Goal: Book appointment/travel/reservation

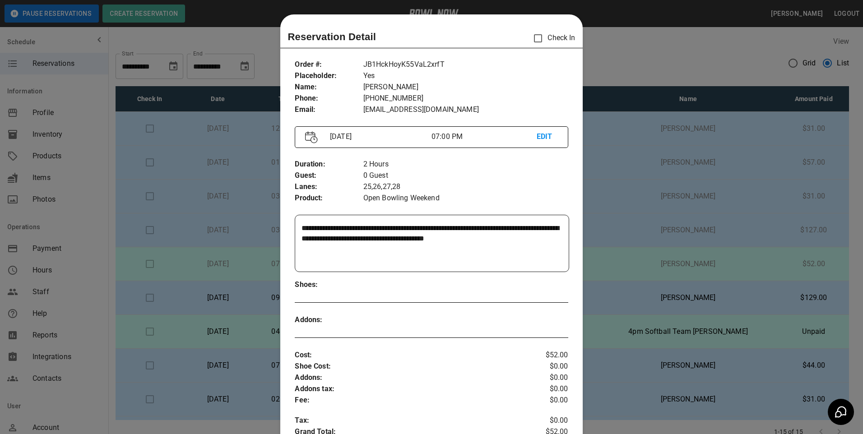
scroll to position [14, 0]
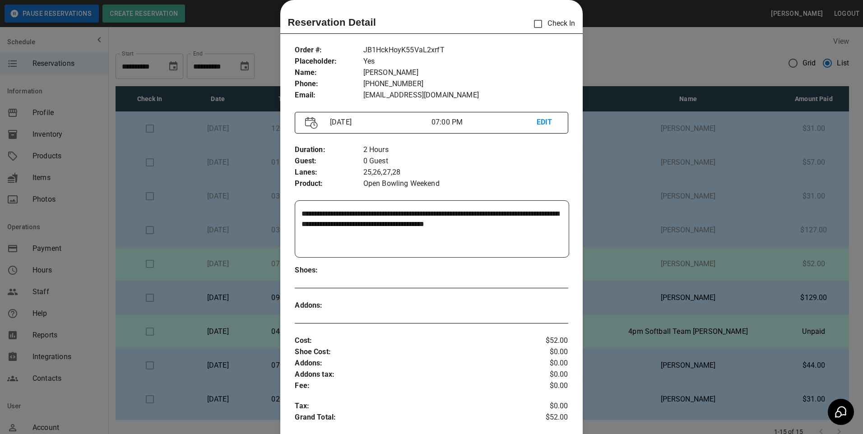
click at [655, 191] on div at bounding box center [431, 217] width 863 height 434
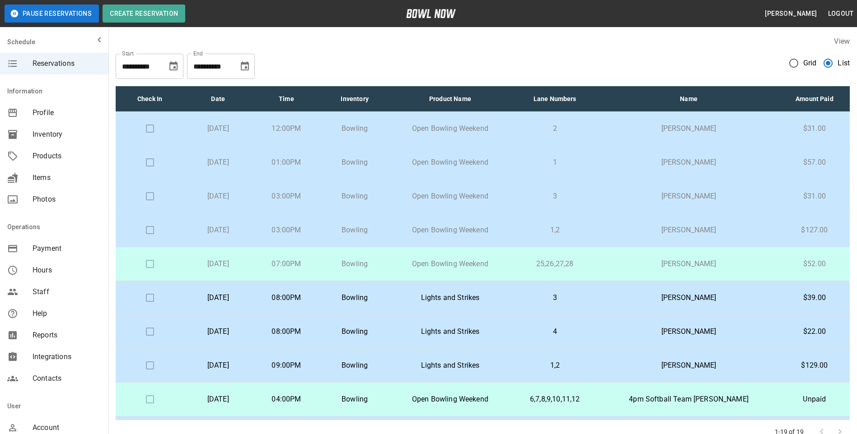
click at [598, 302] on td "3" at bounding box center [554, 298] width 87 height 34
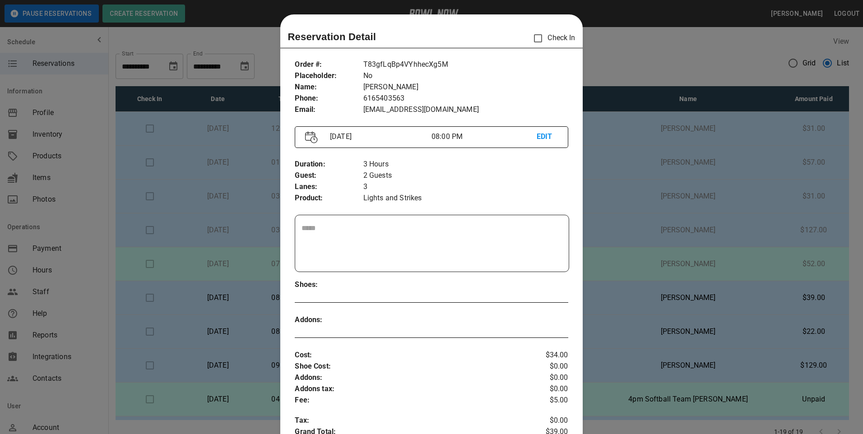
scroll to position [14, 0]
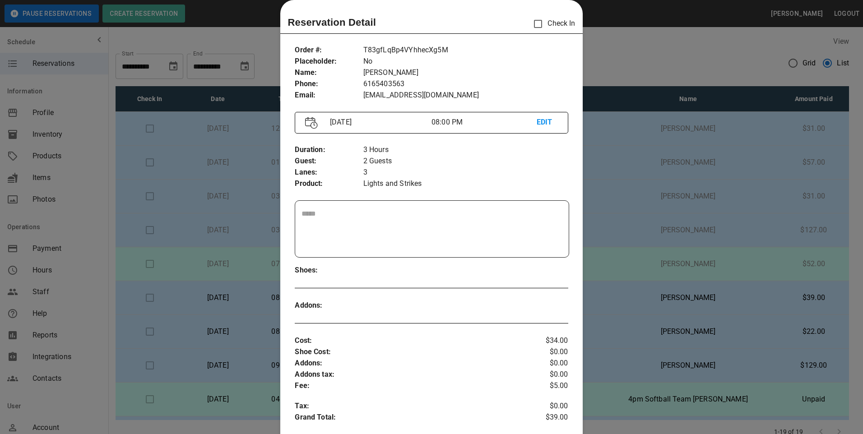
click at [715, 286] on div at bounding box center [431, 217] width 863 height 434
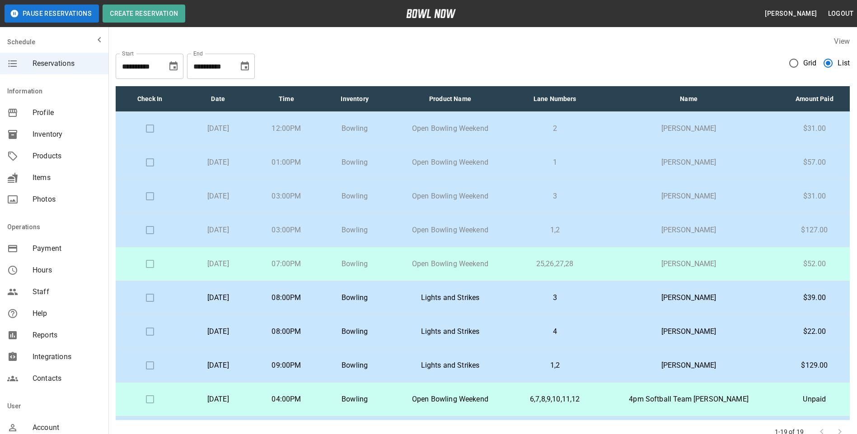
click at [677, 330] on p "Nick Vanreyendam" at bounding box center [688, 331] width 166 height 11
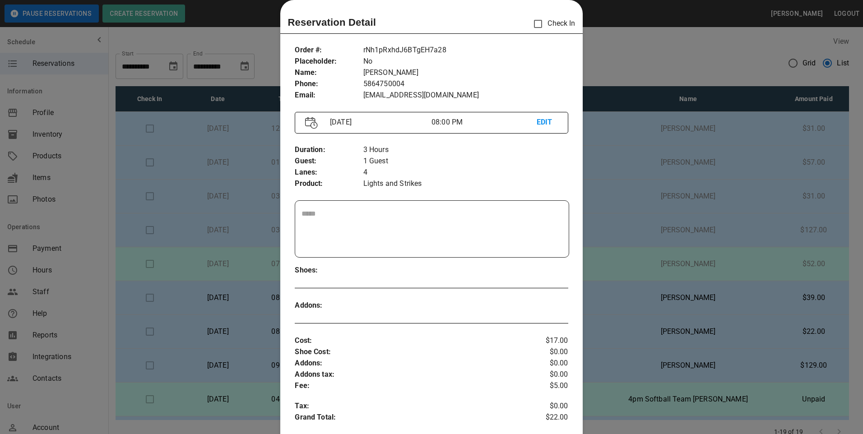
click at [734, 263] on div at bounding box center [431, 217] width 863 height 434
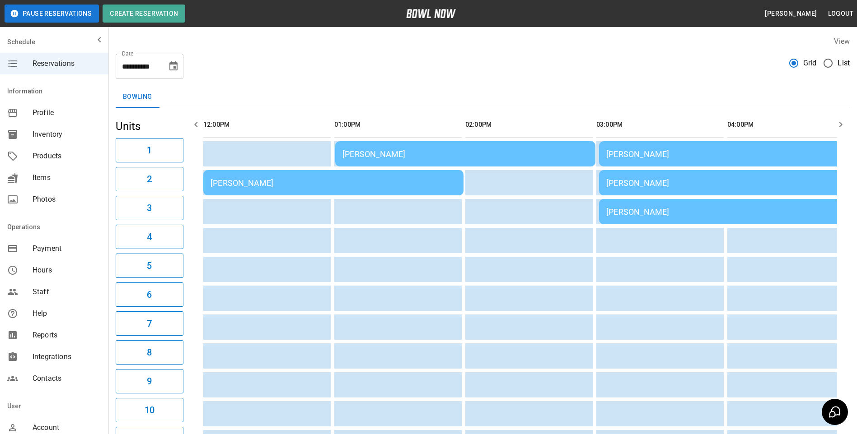
scroll to position [0, 917]
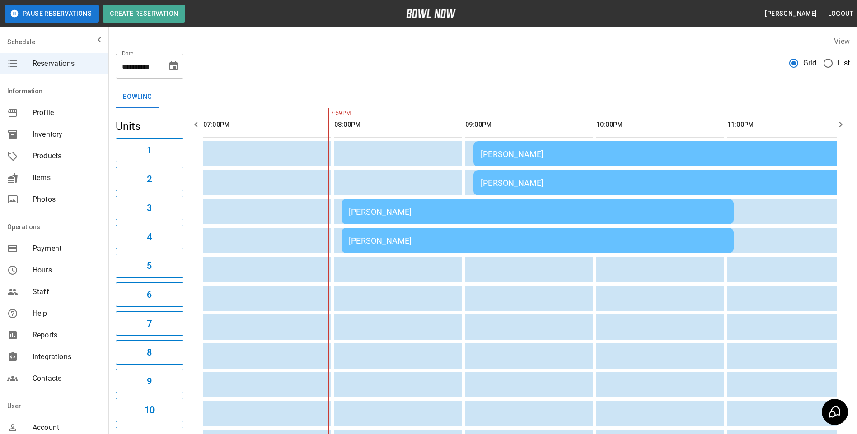
click at [173, 62] on icon "Choose date, selected date is Aug 23, 2025" at bounding box center [173, 65] width 8 height 9
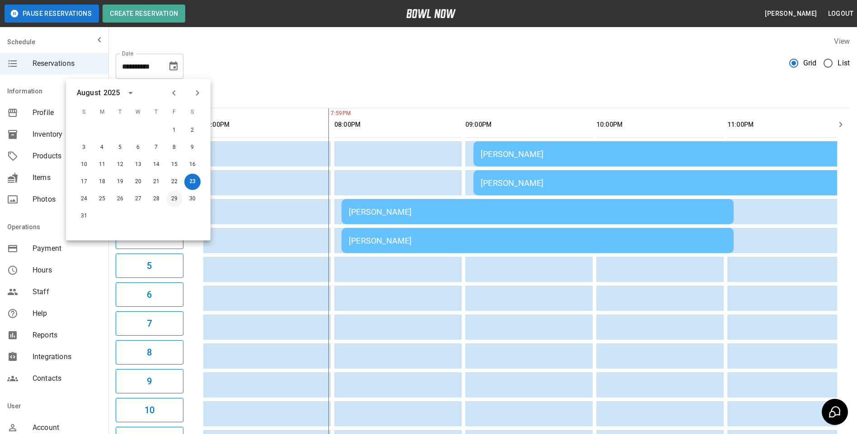
click at [177, 200] on button "29" at bounding box center [174, 199] width 16 height 16
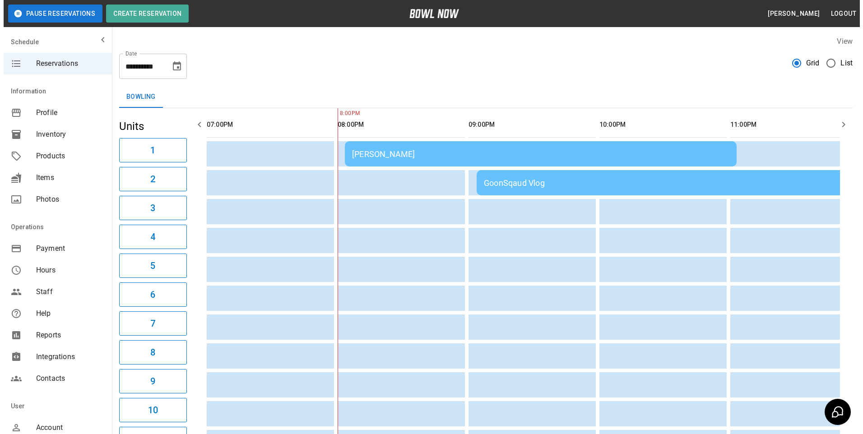
scroll to position [0, 927]
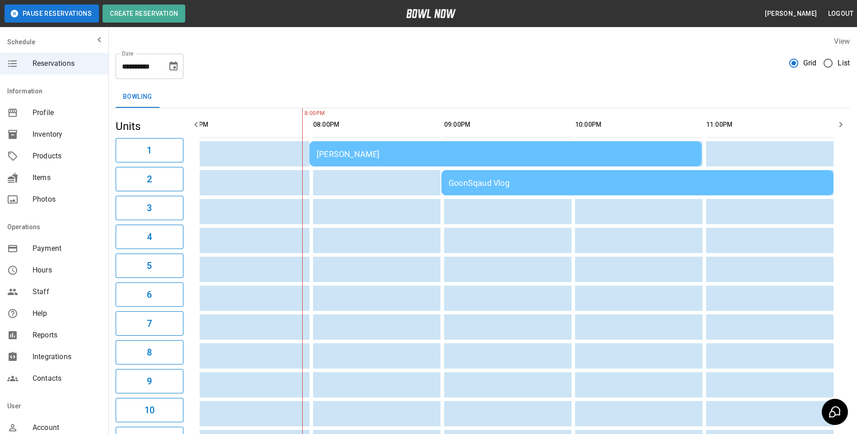
click at [370, 155] on div "Abby Bielby" at bounding box center [505, 153] width 377 height 9
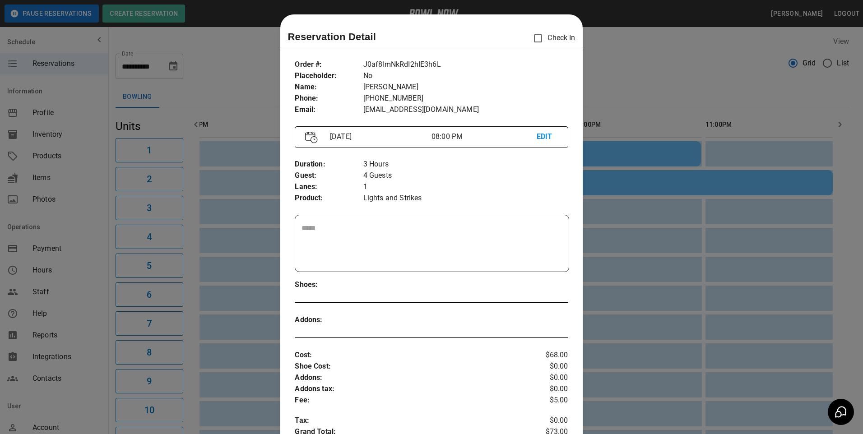
scroll to position [14, 0]
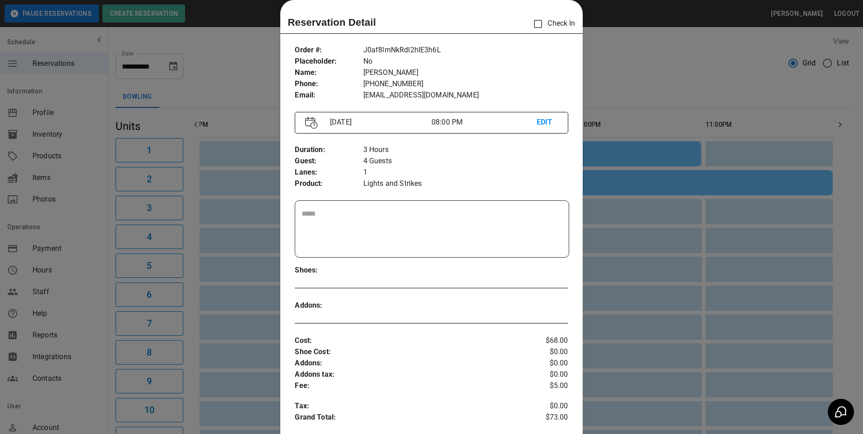
click at [545, 116] on div "August 29 08:00 PM EDIT" at bounding box center [431, 123] width 273 height 22
click at [537, 124] on p "EDIT" at bounding box center [547, 122] width 21 height 11
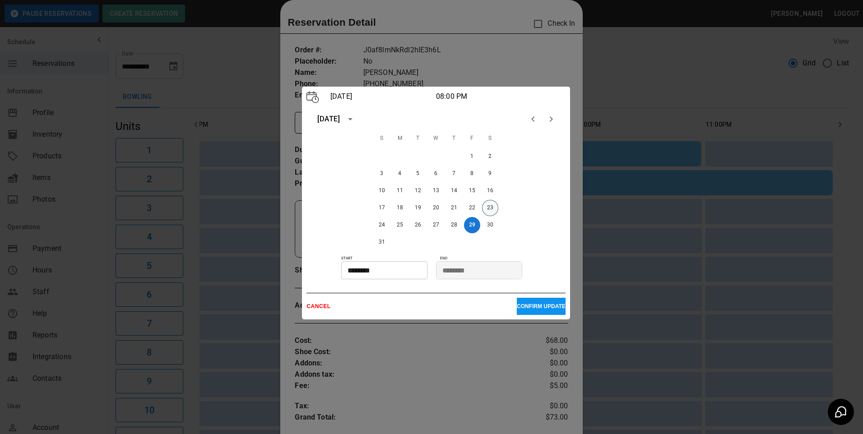
click at [491, 207] on button "23" at bounding box center [490, 208] width 16 height 16
click at [552, 306] on p "CONFIRM UPDATE" at bounding box center [541, 306] width 49 height 6
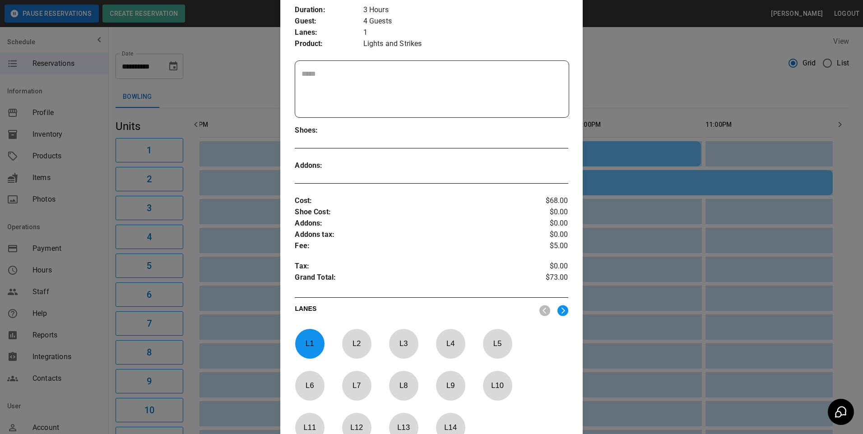
scroll to position [280, 0]
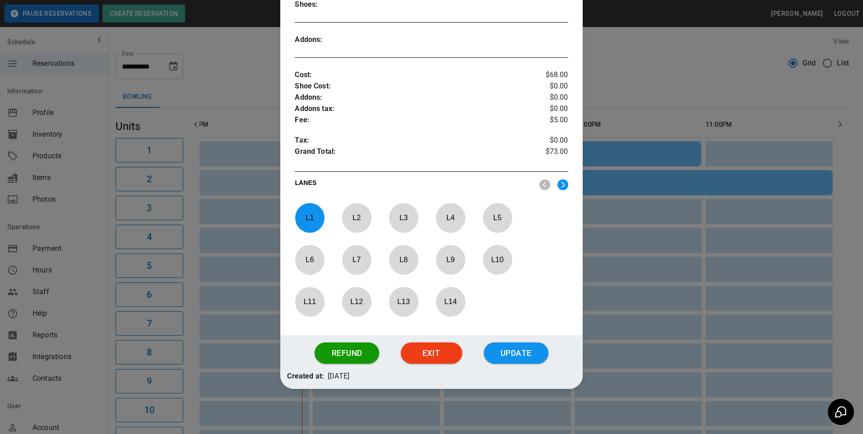
click at [529, 349] on button "Update" at bounding box center [516, 354] width 65 height 22
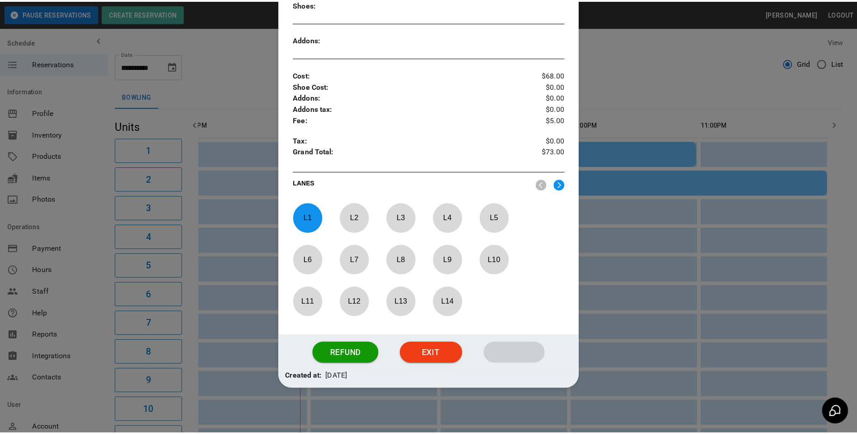
scroll to position [235, 0]
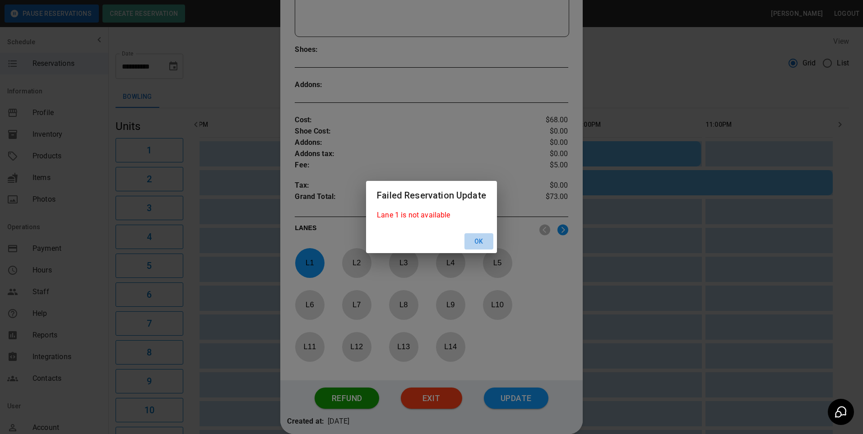
click at [476, 241] on button "Ok" at bounding box center [479, 241] width 29 height 17
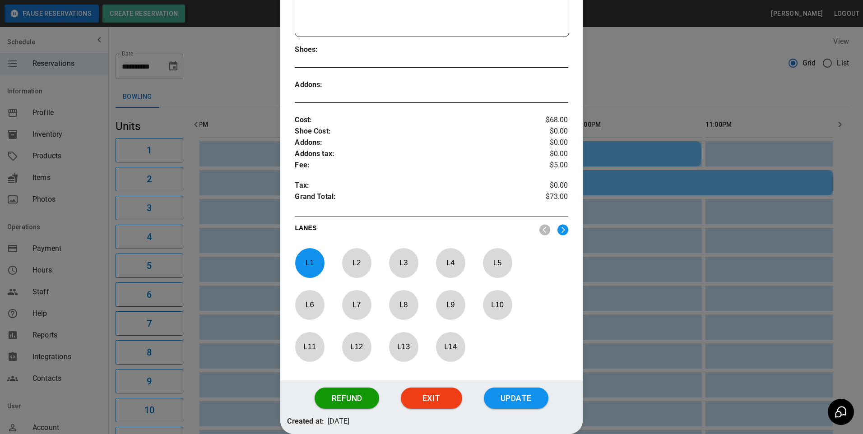
click at [312, 266] on p "L 1" at bounding box center [310, 262] width 30 height 21
click at [497, 268] on p "L 5" at bounding box center [498, 262] width 30 height 21
click at [512, 389] on button "Update" at bounding box center [516, 399] width 65 height 22
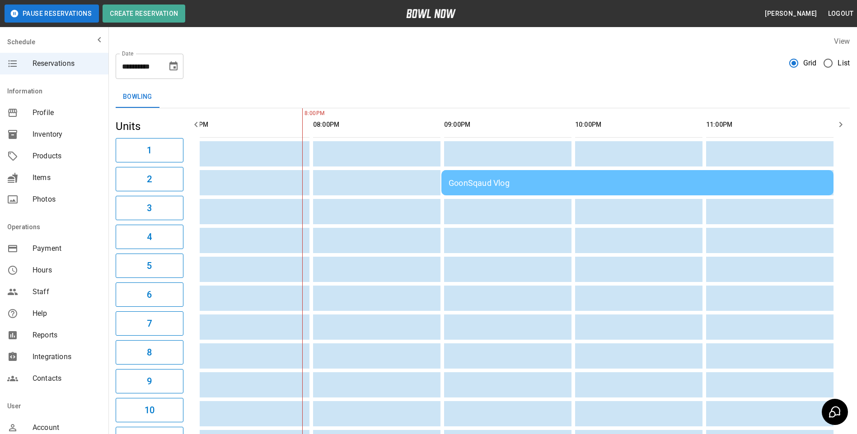
scroll to position [0, 942]
drag, startPoint x: 261, startPoint y: 186, endPoint x: 550, endPoint y: 188, distance: 289.0
click at [550, 188] on tr "GoonSqaud Vlog" at bounding box center [50, 182] width 1579 height 25
click at [506, 209] on td "sticky table" at bounding box center [495, 211] width 29 height 25
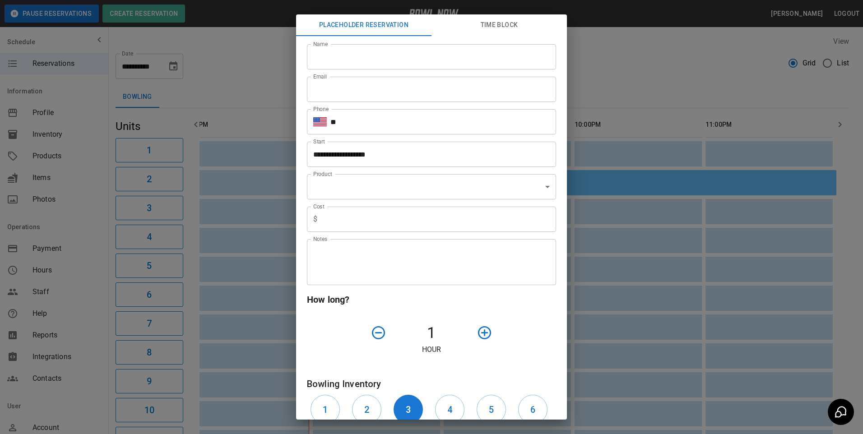
click at [641, 61] on div "**********" at bounding box center [431, 217] width 863 height 434
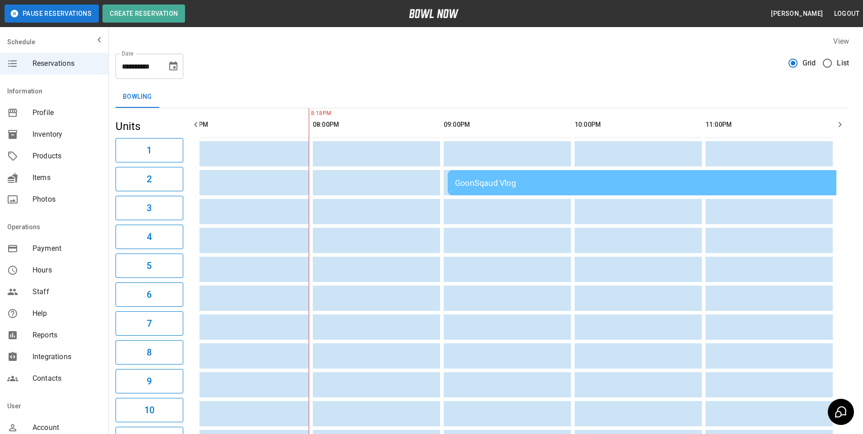
scroll to position [0, 920]
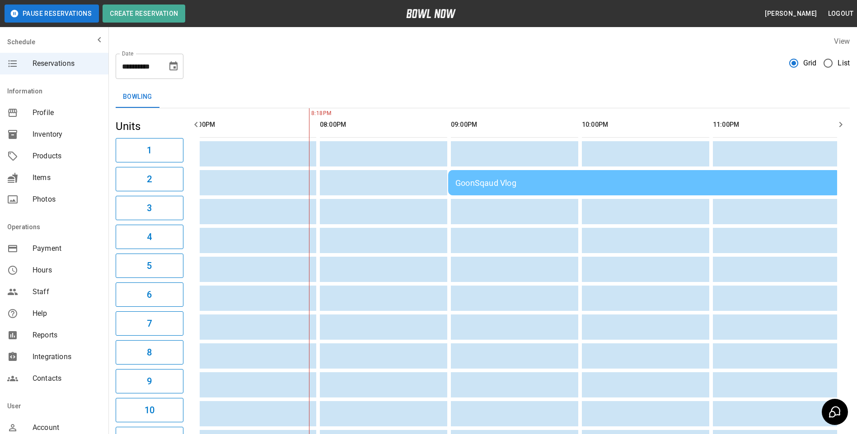
click at [515, 181] on div "GoonSqaud Vlog" at bounding box center [643, 182] width 377 height 9
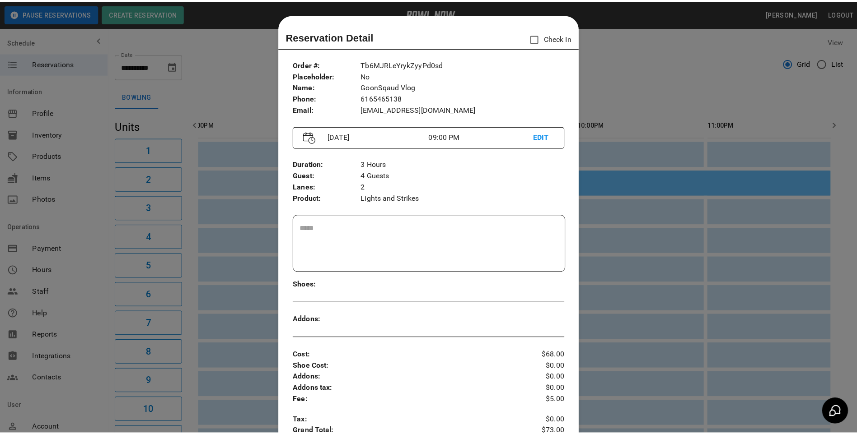
scroll to position [14, 0]
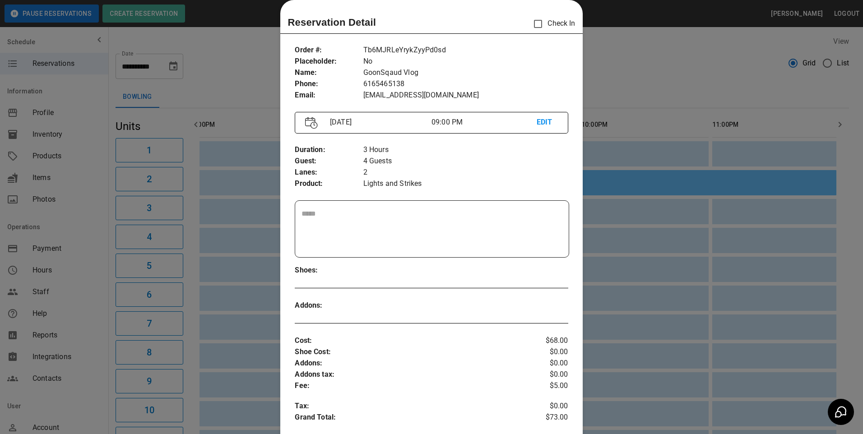
click at [630, 58] on div at bounding box center [431, 217] width 863 height 434
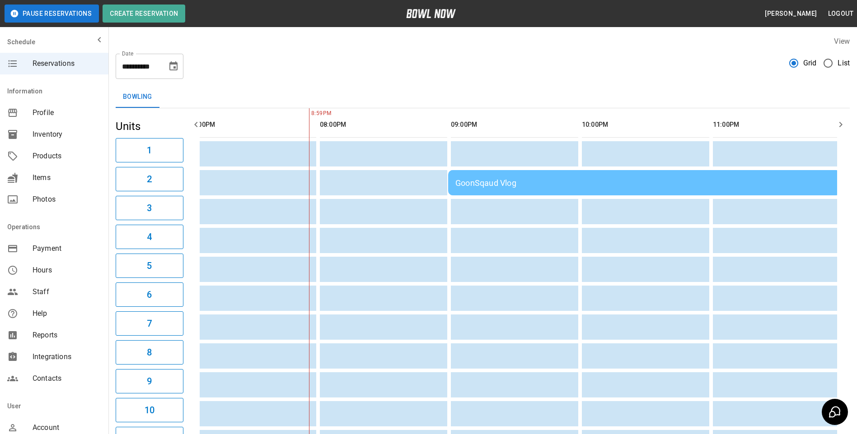
click at [171, 65] on icon "Choose date, selected date is Aug 29, 2025" at bounding box center [173, 66] width 11 height 11
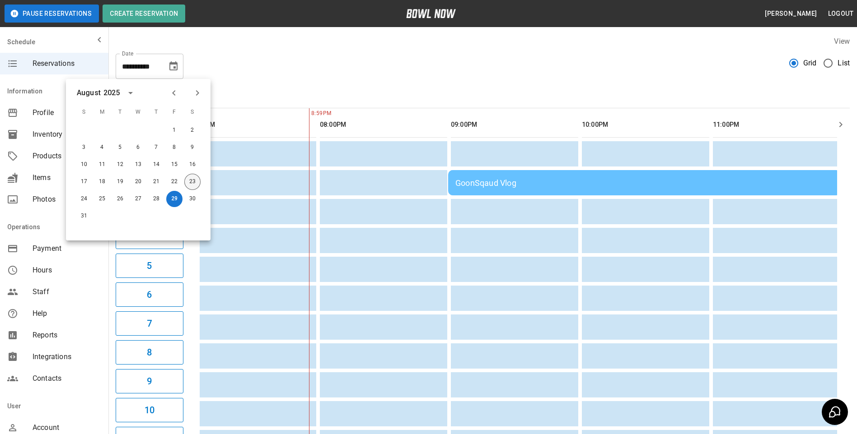
click at [188, 182] on button "23" at bounding box center [192, 182] width 16 height 16
click at [191, 179] on button "23" at bounding box center [192, 182] width 16 height 16
type input "**********"
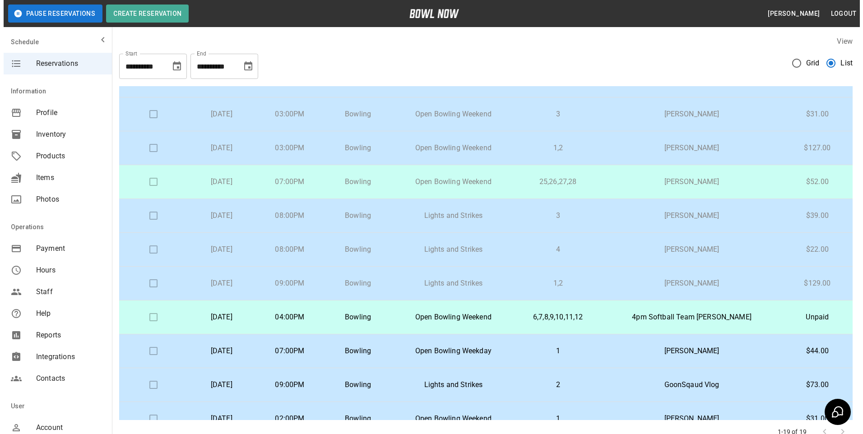
scroll to position [181, 0]
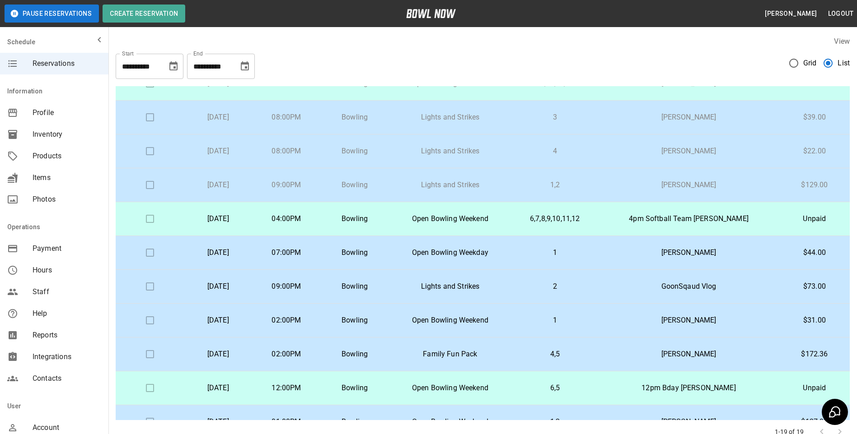
click at [694, 173] on td "[PERSON_NAME]" at bounding box center [688, 185] width 181 height 34
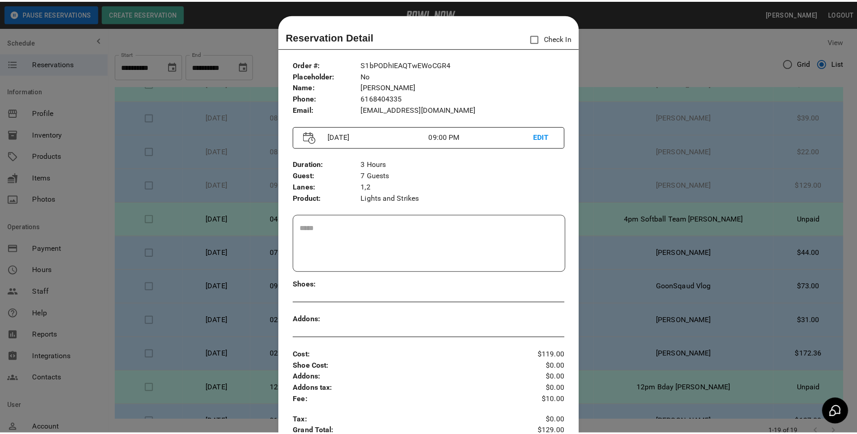
scroll to position [14, 0]
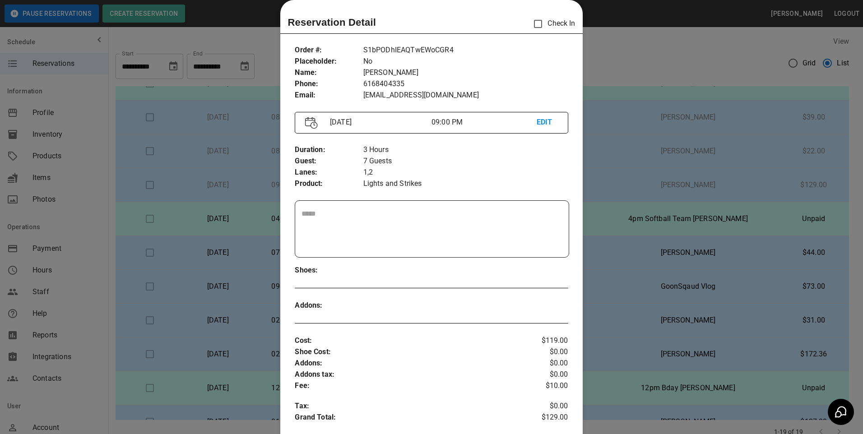
click at [601, 87] on div at bounding box center [431, 217] width 863 height 434
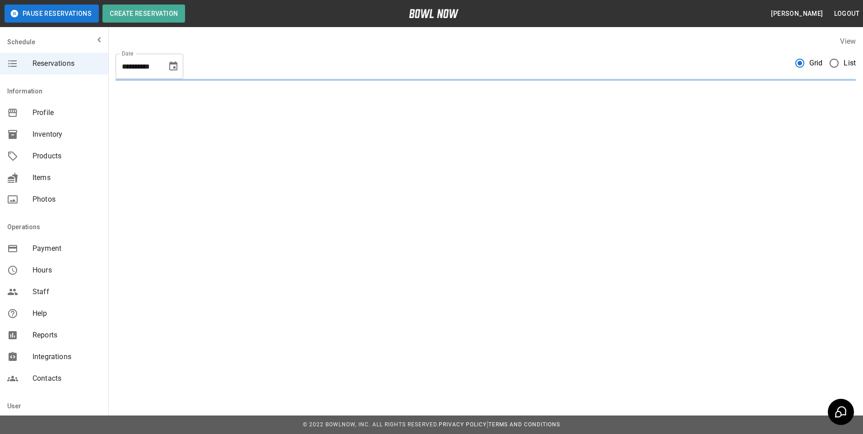
click at [844, 58] on span "List" at bounding box center [850, 63] width 12 height 11
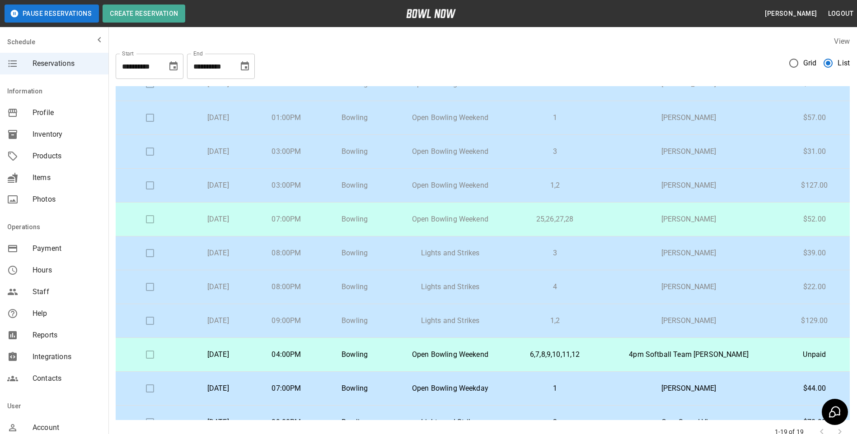
scroll to position [45, 0]
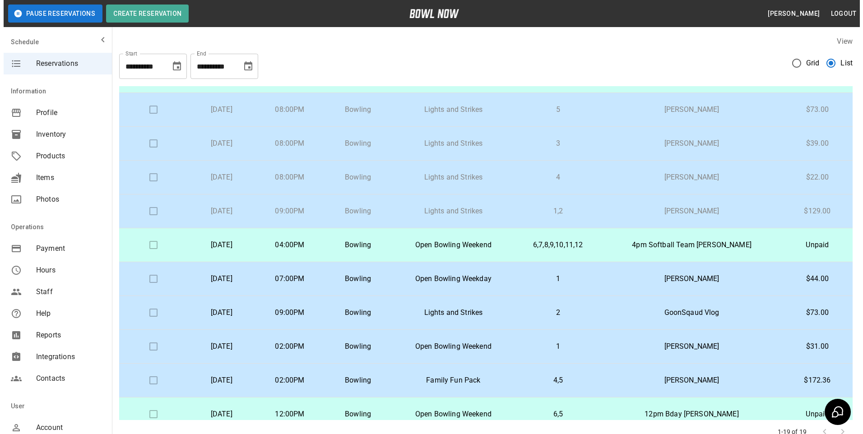
scroll to position [271, 0]
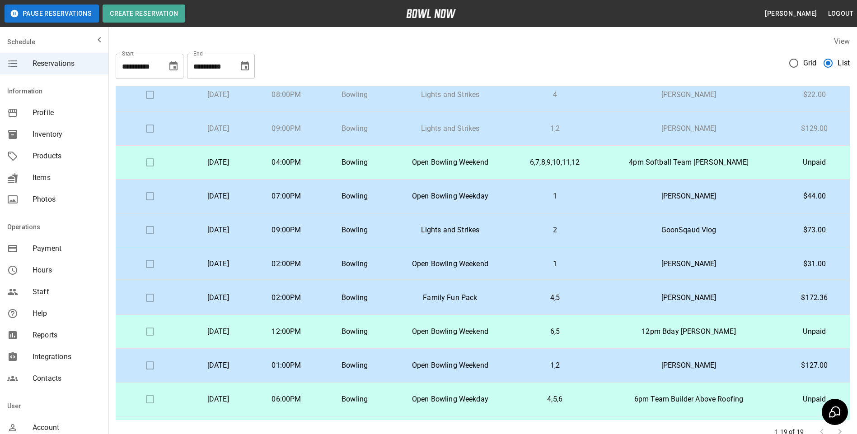
click at [648, 234] on p "GoonSqaud Vlog" at bounding box center [688, 230] width 166 height 11
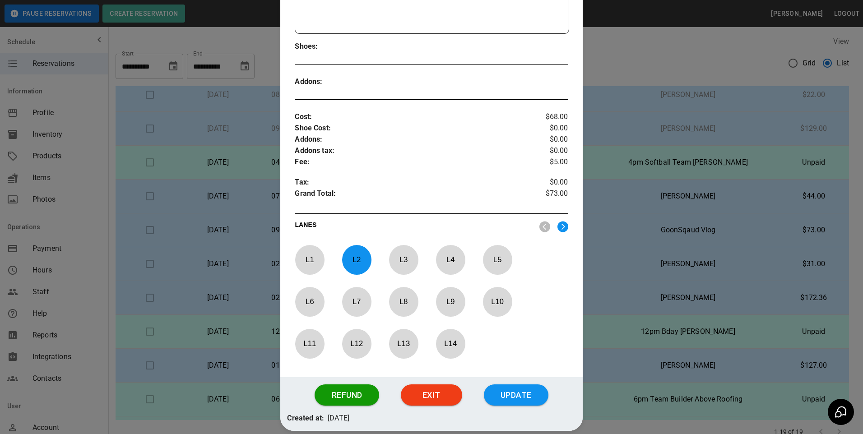
scroll to position [240, 0]
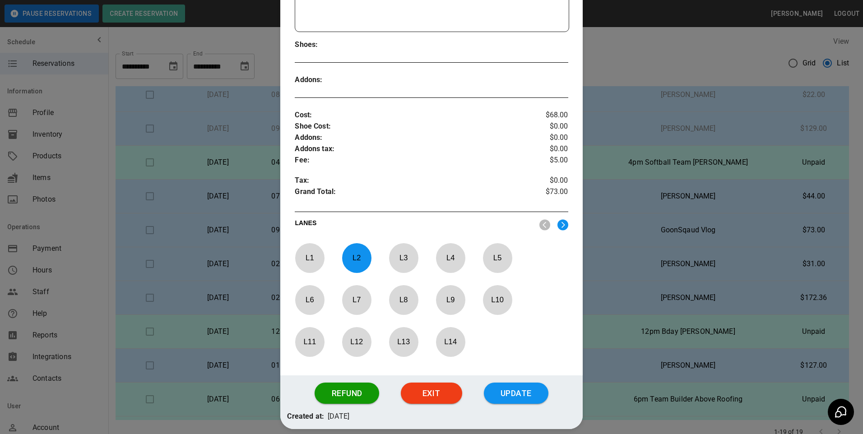
click at [308, 297] on p "L 6" at bounding box center [310, 299] width 30 height 21
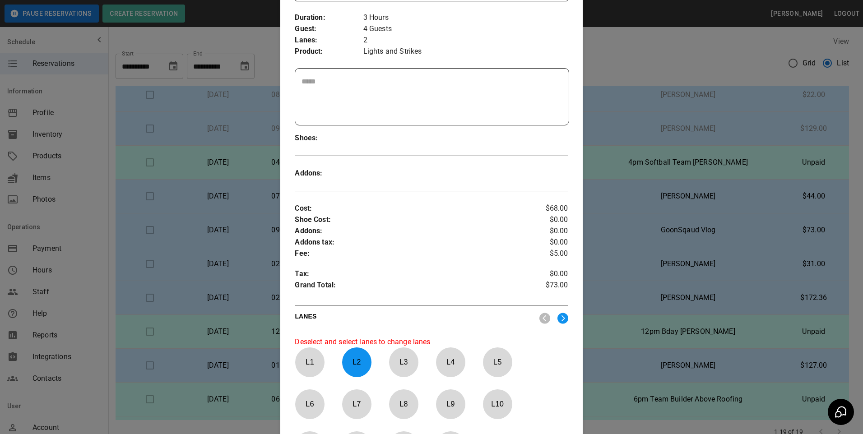
scroll to position [0, 0]
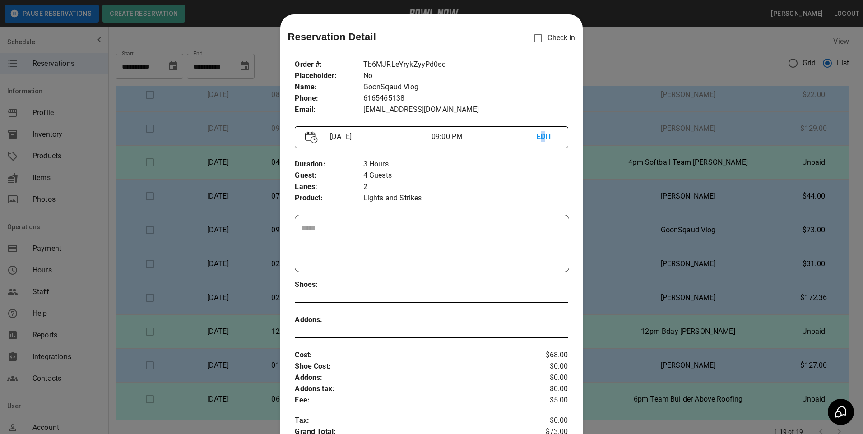
click at [539, 138] on p "EDIT" at bounding box center [547, 136] width 21 height 11
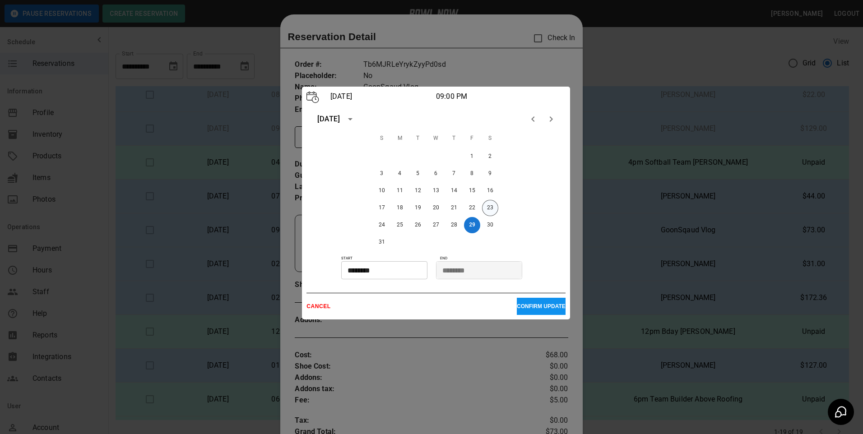
click at [490, 210] on button "23" at bounding box center [490, 208] width 16 height 16
click at [537, 306] on p "CONFIRM UPDATE" at bounding box center [541, 306] width 49 height 6
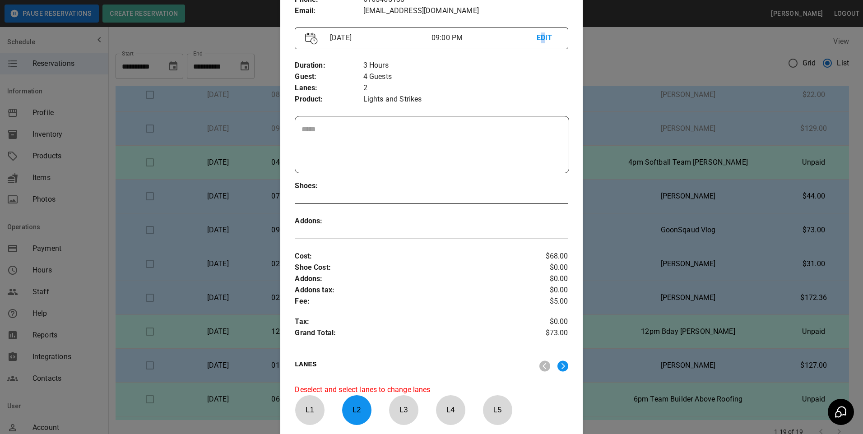
scroll to position [285, 0]
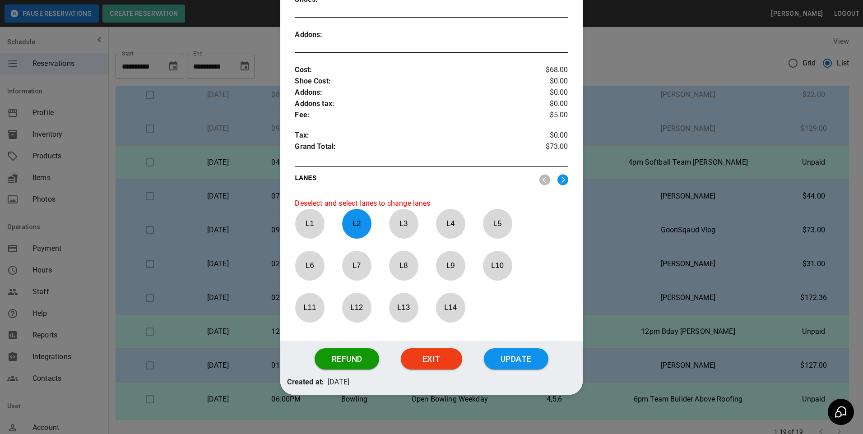
click at [307, 273] on p "L 6" at bounding box center [310, 265] width 30 height 21
click at [312, 256] on p "L 6" at bounding box center [310, 265] width 30 height 21
click at [306, 272] on p "L 6" at bounding box center [310, 265] width 30 height 21
click at [352, 225] on p "L 2" at bounding box center [357, 223] width 30 height 21
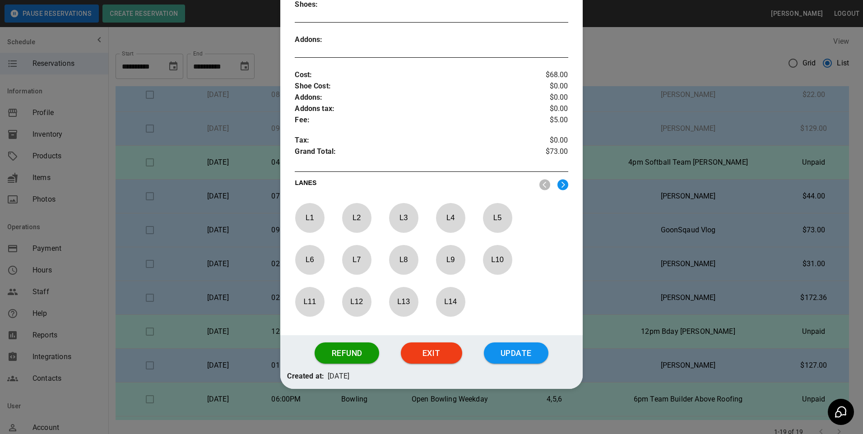
scroll to position [280, 0]
click at [291, 271] on div "Order # : Placeholder : Name : Phone : Email : Tb6MJRLeYrykZyyPd0sd No GoonSqau…" at bounding box center [431, 54] width 302 height 564
click at [312, 260] on p "L 6" at bounding box center [310, 259] width 30 height 21
click at [522, 362] on button "Update" at bounding box center [516, 354] width 65 height 22
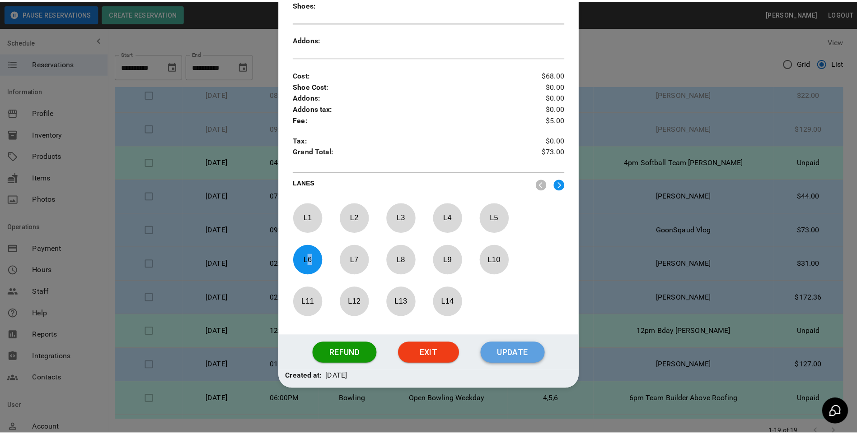
scroll to position [235, 0]
